Goal: Task Accomplishment & Management: Use online tool/utility

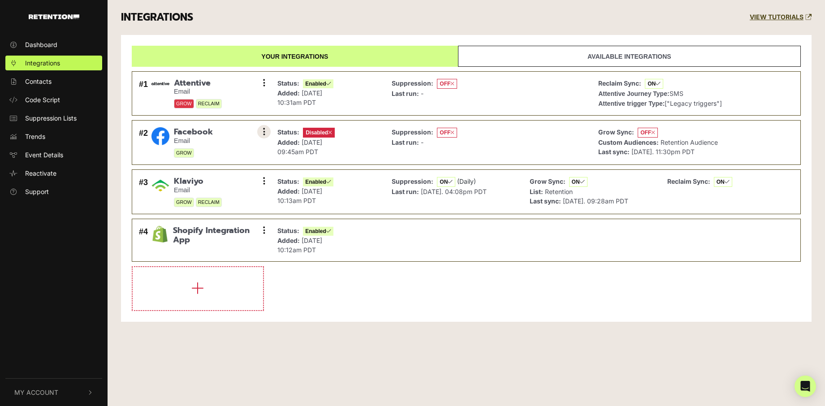
click at [259, 134] on button at bounding box center [263, 131] width 13 height 13
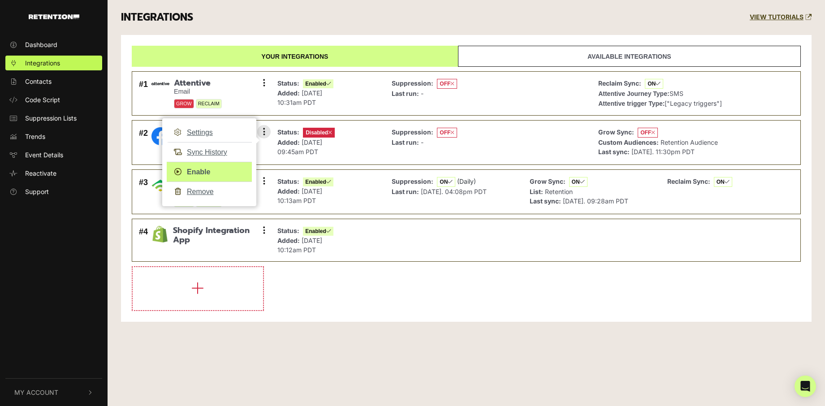
click at [198, 171] on link "Enable" at bounding box center [209, 172] width 85 height 20
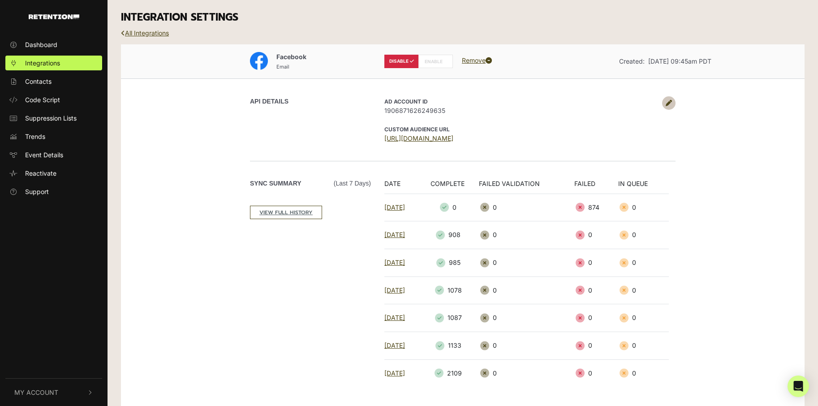
click at [434, 60] on label "ENABLE" at bounding box center [436, 61] width 35 height 13
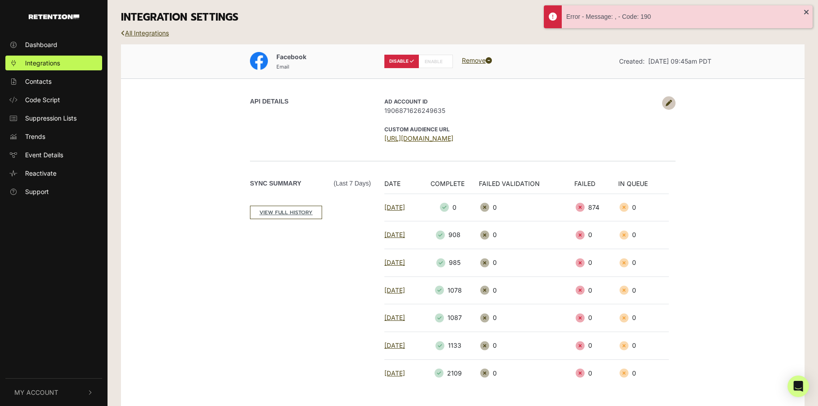
click at [430, 136] on link "[URL][DOMAIN_NAME]" at bounding box center [419, 138] width 69 height 8
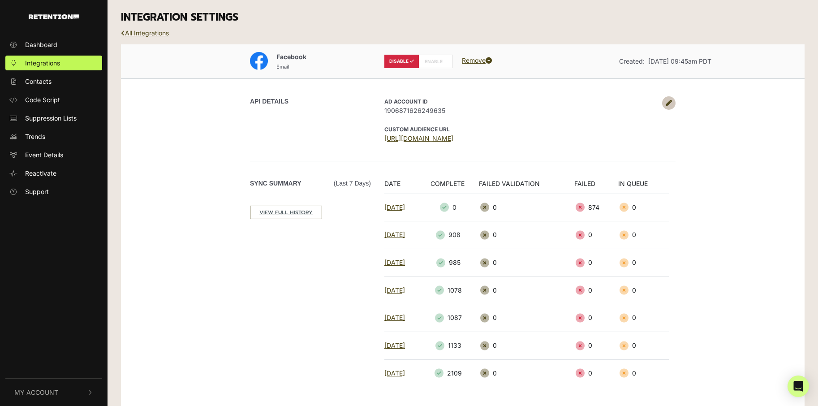
click at [673, 104] on link at bounding box center [668, 102] width 13 height 13
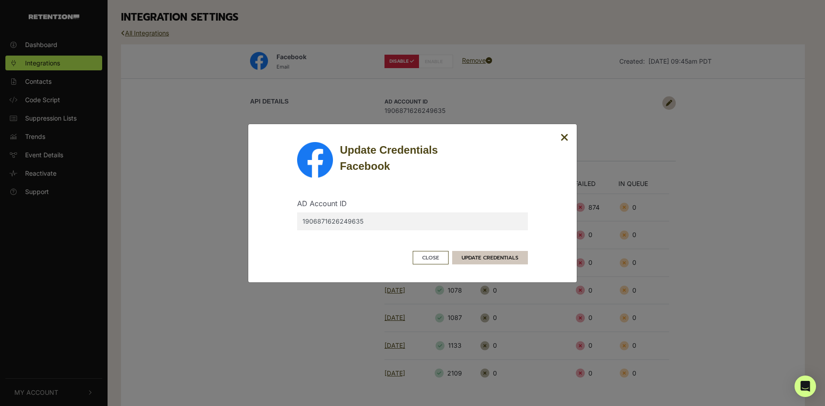
click at [501, 255] on button "UPDATE CREDENTIALS" at bounding box center [490, 257] width 76 height 13
click at [562, 135] on icon "Close" at bounding box center [565, 137] width 8 height 11
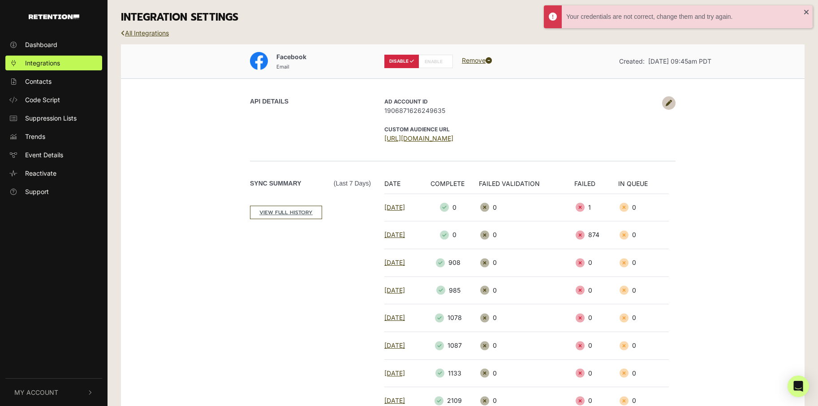
click at [454, 136] on link "[URL][DOMAIN_NAME]" at bounding box center [419, 138] width 69 height 8
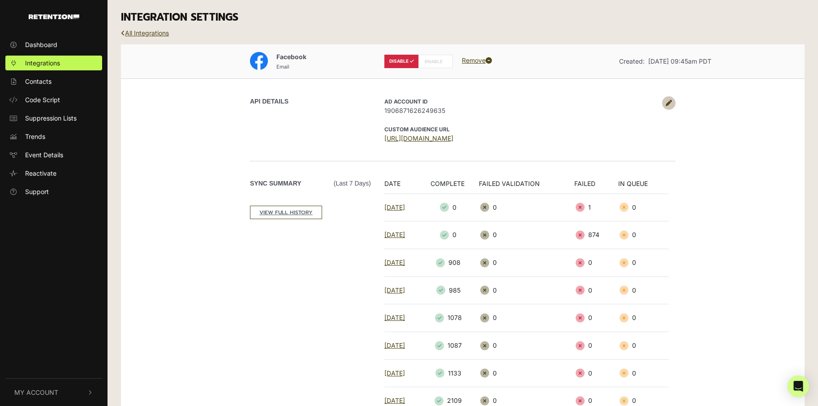
click at [431, 63] on label "ENABLE" at bounding box center [436, 61] width 35 height 13
radio input "false"
radio input "true"
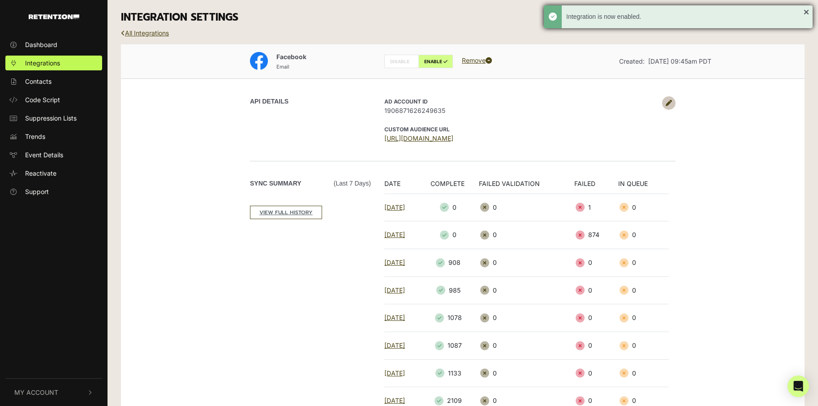
click at [806, 10] on div "Integration is now enabled." at bounding box center [678, 16] width 269 height 23
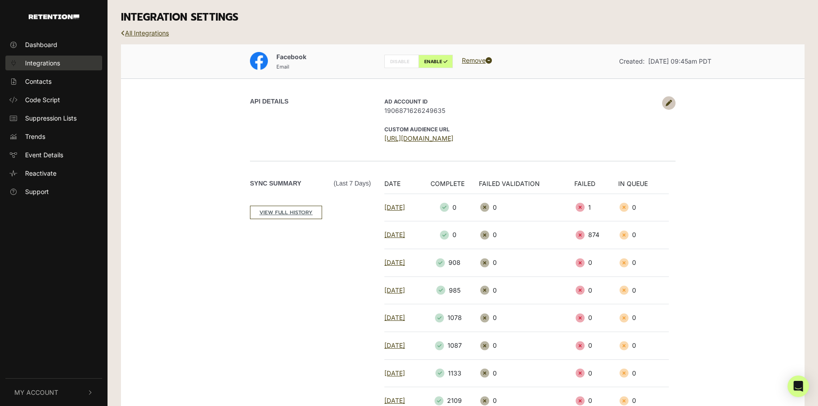
click at [53, 64] on span "Integrations" at bounding box center [42, 62] width 35 height 9
